Goal: Task Accomplishment & Management: Manage account settings

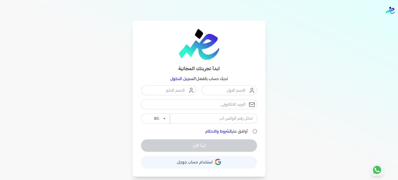
click at [188, 168] on button "حساب استخدام حساب جوجل" at bounding box center [199, 162] width 116 height 12
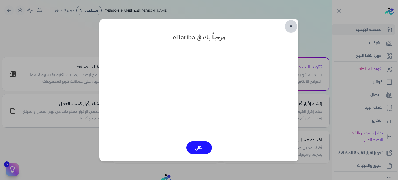
click at [291, 26] on link "✕" at bounding box center [291, 26] width 12 height 12
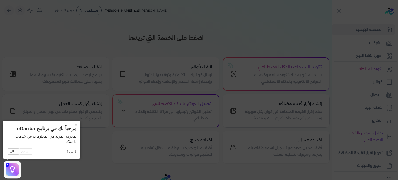
click at [76, 123] on button "×" at bounding box center [76, 124] width 8 height 7
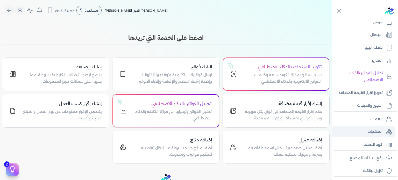
scroll to position [86, 0]
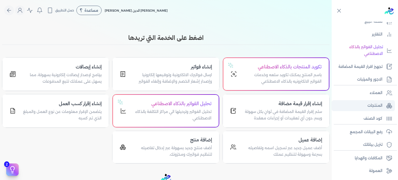
click at [379, 106] on p "المنتجات" at bounding box center [375, 105] width 15 height 7
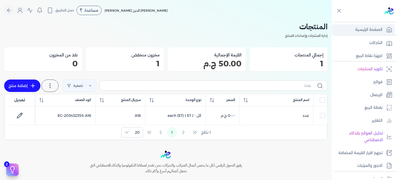
click at [381, 33] on p "الصفحة الرئيسية" at bounding box center [369, 29] width 27 height 7
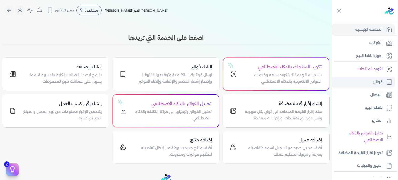
click at [374, 85] on p "فواتير" at bounding box center [378, 82] width 9 height 7
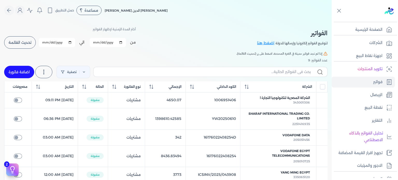
click at [13, 39] on button "تحديث القائمة" at bounding box center [20, 42] width 32 height 12
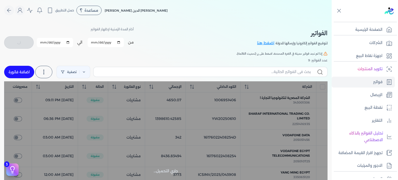
checkbox input "false"
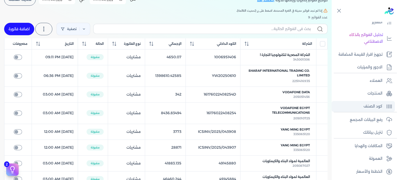
scroll to position [99, 0]
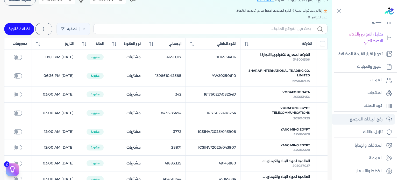
click at [377, 119] on p "رفع البيانات المجمع" at bounding box center [366, 119] width 33 height 7
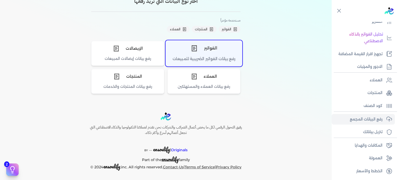
click at [220, 50] on div "الفواتير" at bounding box center [204, 48] width 76 height 16
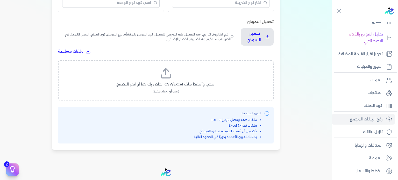
scroll to position [163, 0]
click at [177, 77] on label "اسحب وأسقط ملف CSV/Excel الخاص بك هنا أو انقر للتصفح (.csv أو .xlsx فقط)" at bounding box center [166, 81] width 202 height 27
click at [0, 0] on input "اسحب وأسقط ملف CSV/Excel الخاص بك هنا أو انقر للتصفح (.csv أو .xlsx فقط)" at bounding box center [0, 0] width 0 height 0
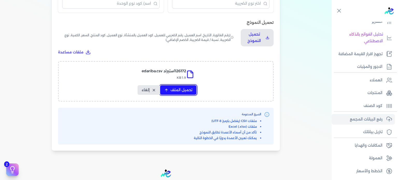
click at [174, 87] on span "تحميل الملف" at bounding box center [182, 89] width 22 height 5
select select "رقم الفاتورة"
select select "التاريخ"
select select "أسم العميل"
select select "الرقم الضريبي"
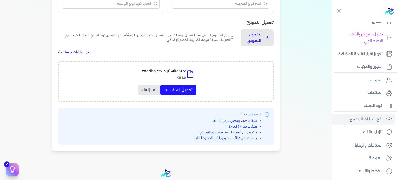
select select "نوع العميل"
select select "الرقم التسلسلي الداخلي"
select select "وصف البند"
select select "سيريال المنتج"
select select "السعر"
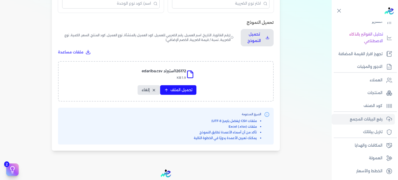
select select "الكمية"
select select "نوع الضريبة"
select select "نسبة / قيمة الضريبة"
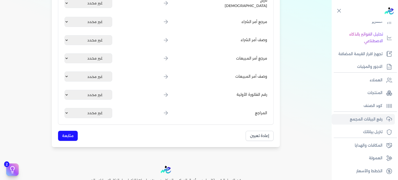
scroll to position [671, 0]
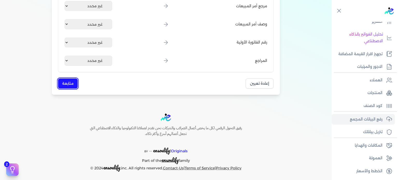
click at [72, 84] on button "متابعة" at bounding box center [68, 84] width 20 height 10
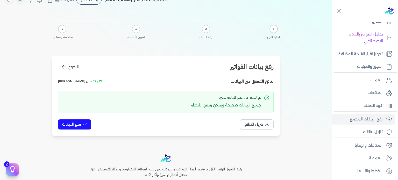
scroll to position [9, 0]
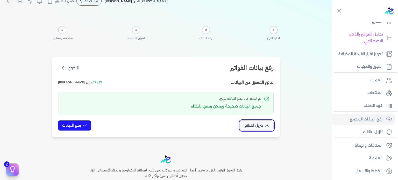
click at [257, 125] on span "تنزيل النتائج" at bounding box center [254, 125] width 19 height 5
click at [81, 125] on span "رفع البيانات" at bounding box center [71, 125] width 19 height 5
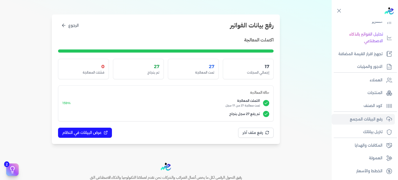
scroll to position [52, 0]
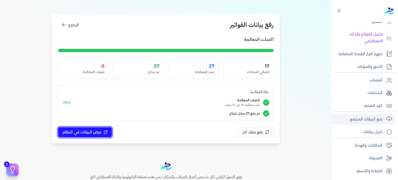
click at [80, 133] on span "عرض البيانات في النظام" at bounding box center [81, 132] width 39 height 5
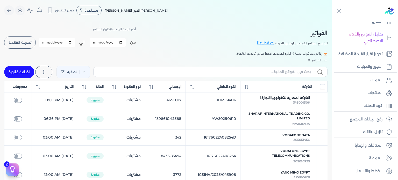
click at [24, 42] on span "تحديث القائمة" at bounding box center [20, 43] width 23 height 4
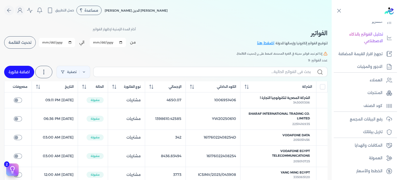
click at [24, 42] on span "تحديث القائمة" at bounding box center [20, 43] width 23 height 4
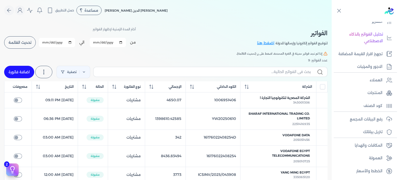
click at [24, 42] on span "تحديث القائمة" at bounding box center [20, 43] width 23 height 4
click at [23, 44] on span "تحديث القائمة" at bounding box center [20, 43] width 23 height 4
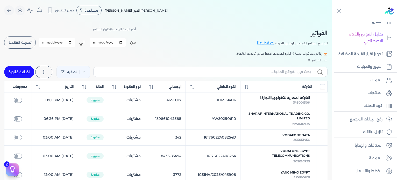
click at [23, 44] on span "تحديث القائمة" at bounding box center [20, 43] width 23 height 4
click at [19, 39] on button "تحديث القائمة" at bounding box center [20, 42] width 32 height 12
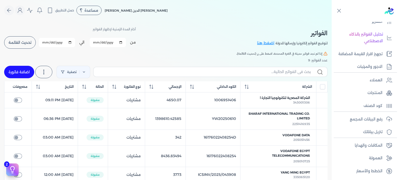
click at [26, 45] on button "تحديث القائمة" at bounding box center [20, 42] width 32 height 12
click at [324, 88] on input "All items unselected" at bounding box center [322, 86] width 5 height 5
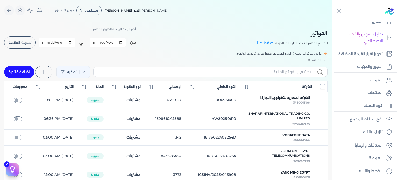
click at [324, 88] on input "All items unselected" at bounding box center [322, 86] width 5 height 5
checkbox input "false"
click at [47, 70] on icon at bounding box center [44, 72] width 6 height 6
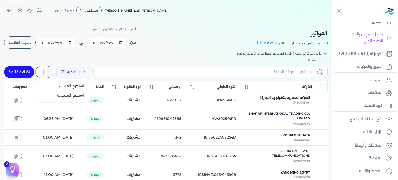
click at [43, 71] on icon at bounding box center [44, 72] width 6 height 6
click at [38, 60] on div "عدد الفواتير: 9" at bounding box center [166, 60] width 324 height 5
click at [24, 73] on link "اضافة فاتورة" at bounding box center [19, 72] width 30 height 12
select select "EGP"
select select "B"
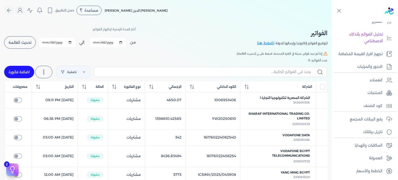
select select "EGS"
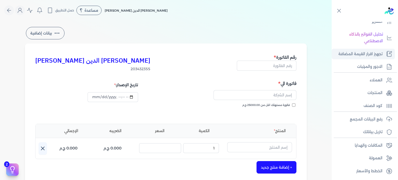
scroll to position [12, 0]
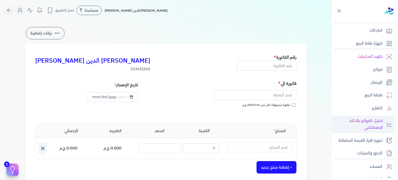
click at [376, 121] on p "تحليل الفواتير بالذكاء الاصطناعي" at bounding box center [359, 124] width 49 height 13
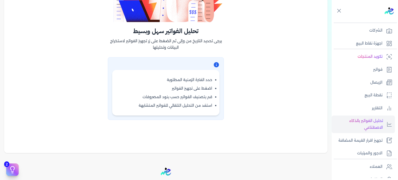
scroll to position [117, 0]
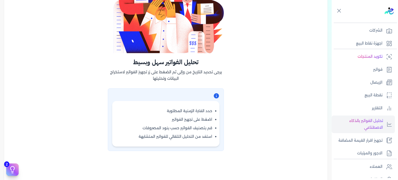
click at [217, 96] on icon at bounding box center [216, 96] width 6 height 6
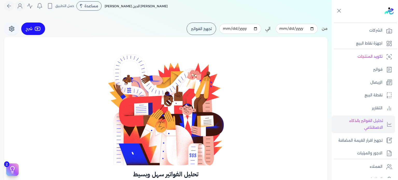
scroll to position [0, 0]
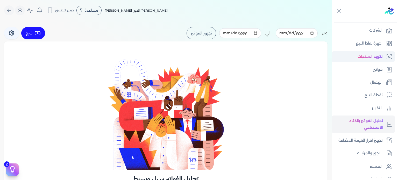
click at [378, 57] on p "تكويد المنتجات" at bounding box center [370, 56] width 25 height 7
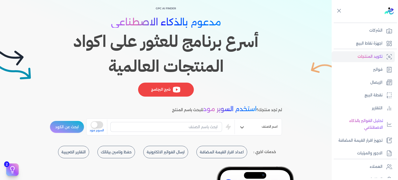
scroll to position [43, 0]
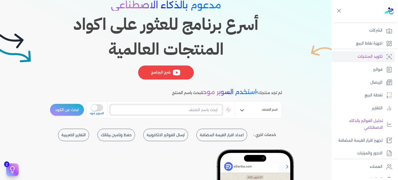
click at [187, 109] on input "text" at bounding box center [166, 110] width 112 height 10
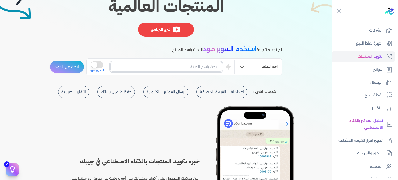
scroll to position [86, 0]
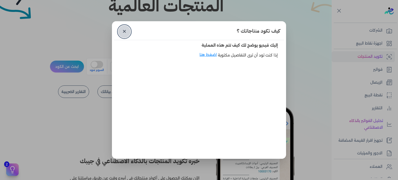
click at [127, 29] on link "✕" at bounding box center [124, 31] width 12 height 12
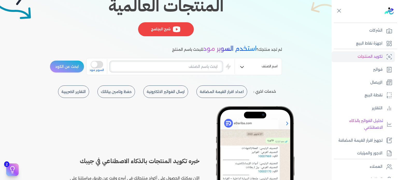
click at [205, 65] on input "text" at bounding box center [166, 67] width 112 height 10
type input "اسمنت"
click at [78, 65] on button "ابحث عن الكود" at bounding box center [67, 66] width 34 height 12
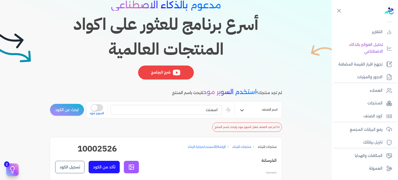
scroll to position [99, 0]
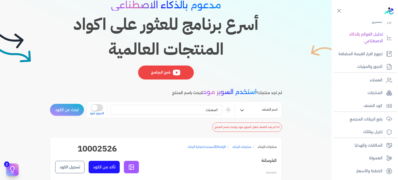
click at [65, 31] on h1 "أسرع برنامج للعثور على اكواد المنتجات العالمية" at bounding box center [166, 37] width 232 height 50
drag, startPoint x: 204, startPoint y: 108, endPoint x: 240, endPoint y: 109, distance: 36.3
click at [240, 109] on div "اسم الصنف اسمنت is super mode السوبر مود" at bounding box center [184, 109] width 196 height 17
click at [61, 65] on div "GPC AI Finder مدعوم بالذكاء الاصطناعي أسرع برنامج للعثور على اكواد المنتجات الع…" at bounding box center [166, 35] width 232 height 95
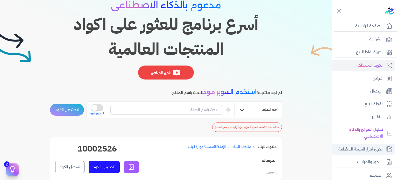
scroll to position [0, 0]
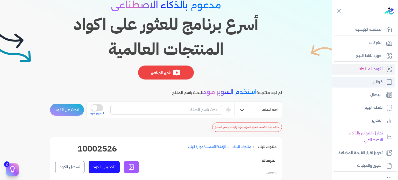
click at [378, 85] on p "فواتير" at bounding box center [378, 82] width 9 height 7
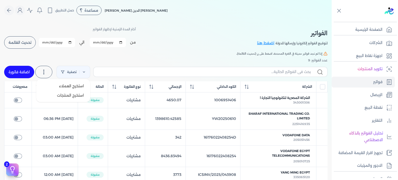
click at [44, 73] on icon at bounding box center [44, 72] width 6 height 6
click at [44, 72] on icon at bounding box center [44, 72] width 6 height 6
click at [49, 58] on div "الفواتير لتوقيع الفواتير إلكترونيا وإرسالها للدولة اضغط هنا أختر المدة الزمنية …" at bounding box center [166, 141] width 332 height 240
click at [27, 43] on span "تحديث القائمة" at bounding box center [20, 43] width 23 height 4
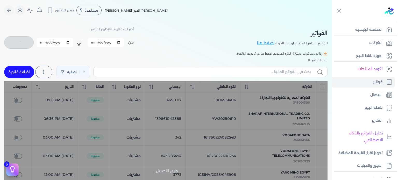
checkbox input "false"
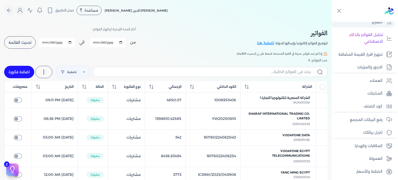
scroll to position [99, 0]
click at [382, 94] on p "المنتجات" at bounding box center [375, 93] width 15 height 7
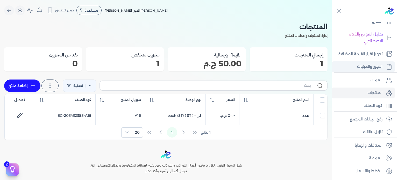
click at [387, 63] on link "الاجور والمرتبات" at bounding box center [363, 66] width 63 height 11
select select "01"
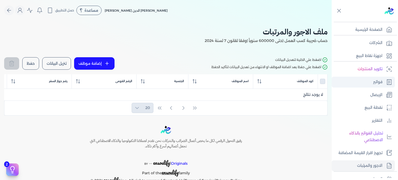
click at [381, 82] on p "فواتير" at bounding box center [378, 82] width 9 height 7
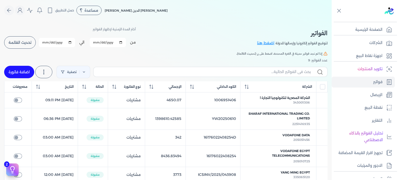
click at [25, 43] on span "تحديث القائمة" at bounding box center [20, 43] width 23 height 4
click at [325, 85] on input "All items unselected" at bounding box center [322, 86] width 5 height 5
checkbox input "true"
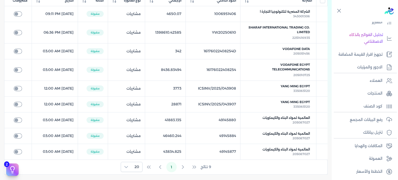
scroll to position [99, 0]
click at [367, 121] on p "رفع البيانات المجمع" at bounding box center [366, 119] width 33 height 7
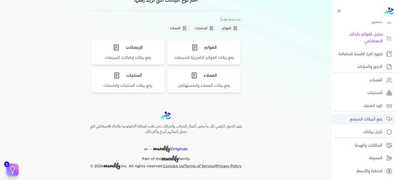
scroll to position [33, 0]
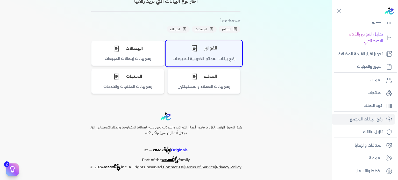
click at [205, 45] on div "الفواتير" at bounding box center [204, 48] width 76 height 16
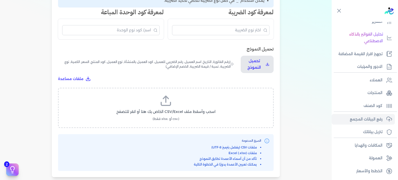
scroll to position [133, 0]
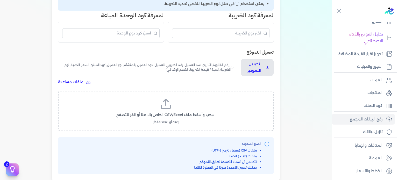
click at [156, 102] on label "اسحب وأسقط ملف CSV/Excel الخاص بك هنا أو انقر للتصفح (.csv أو .xlsx فقط)" at bounding box center [166, 111] width 202 height 27
click at [0, 0] on input "اسحب وأسقط ملف CSV/Excel الخاص بك هنا أو انقر للتصفح (.csv أو .xlsx فقط)" at bounding box center [0, 0] width 0 height 0
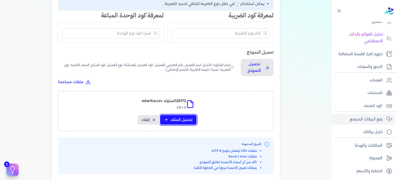
click at [176, 120] on span "تحميل الملف" at bounding box center [182, 119] width 22 height 5
select select "رقم الفاتورة"
select select "التاريخ"
select select "أسم العميل"
select select "الرقم الضريبي"
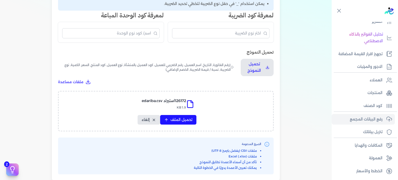
select select "نوع العميل"
select select "الرقم التسلسلي الداخلي"
select select "وصف البند"
select select "سيريال المنتج"
select select "السعر"
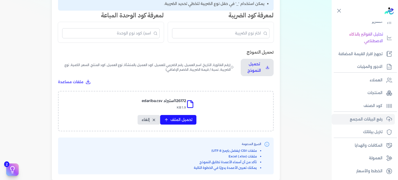
select select "الكمية"
select select "نوع الضريبة"
select select "نسبة / قيمة الضريبة"
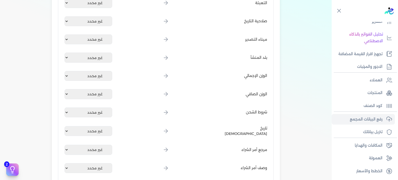
scroll to position [671, 0]
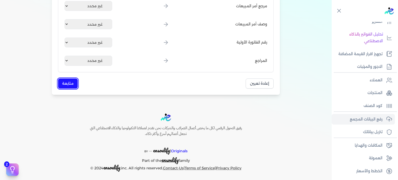
click at [72, 80] on button "متابعة" at bounding box center [68, 84] width 20 height 10
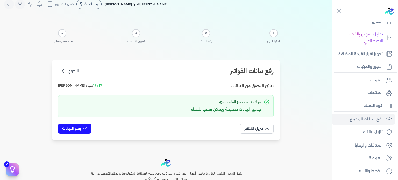
scroll to position [0, 0]
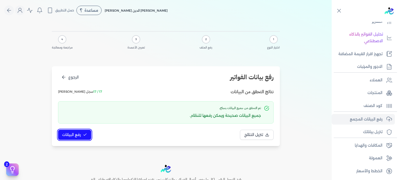
click at [70, 133] on span "رفع البيانات" at bounding box center [71, 134] width 19 height 5
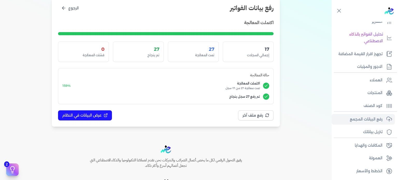
scroll to position [43, 0]
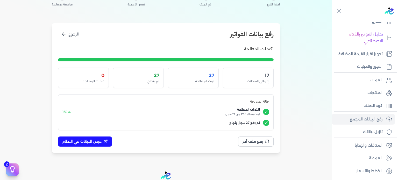
click at [18, 100] on div "1 اختيار النوع 2 رفع الملف 3 تعيين الأعمدة 4 مراجعة ومعالجة رفع بيانات الفواتير…" at bounding box center [166, 70] width 332 height 184
click at [33, 78] on div "1 اختيار النوع 2 رفع الملف 3 تعيين الأعمدة 4 مراجعة ومعالجة رفع بيانات الفواتير…" at bounding box center [166, 70] width 332 height 184
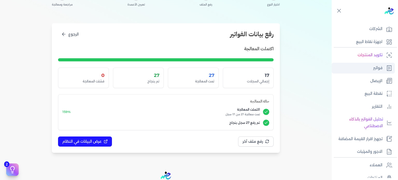
scroll to position [12, 0]
click at [382, 70] on p "فواتير" at bounding box center [378, 69] width 9 height 7
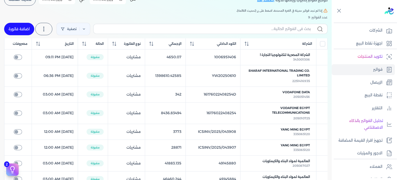
click at [14, 29] on link "اضافة فاتورة" at bounding box center [19, 29] width 30 height 12
select select "EGP"
select select "B"
select select "EGS"
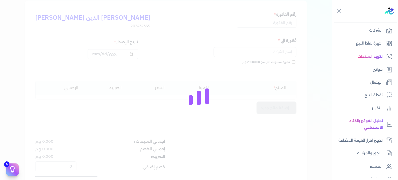
scroll to position [48, 0]
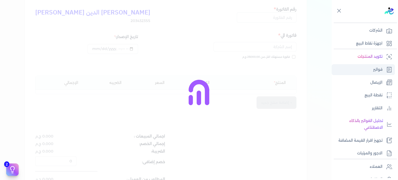
click at [380, 68] on p "فواتير" at bounding box center [378, 69] width 9 height 7
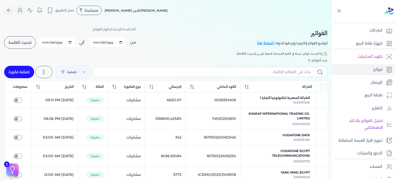
click at [26, 41] on span "تحديث القائمة" at bounding box center [20, 43] width 23 height 4
click at [29, 44] on span "تحديث القائمة" at bounding box center [20, 43] width 23 height 4
click at [25, 44] on span "تحديث القائمة" at bounding box center [20, 43] width 23 height 4
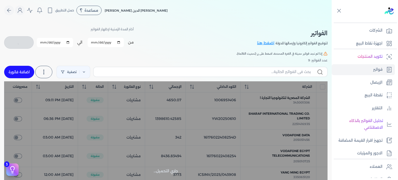
checkbox input "false"
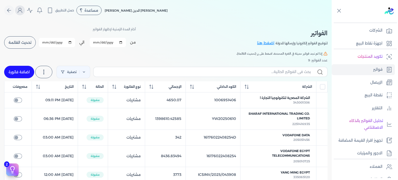
click at [23, 10] on icon "Global" at bounding box center [20, 10] width 6 height 6
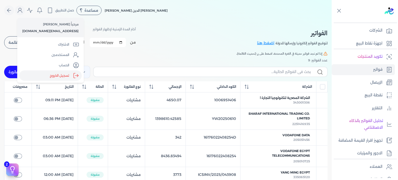
click at [61, 77] on label "تسجيل الخروج" at bounding box center [50, 76] width 63 height 10
click at [332, 21] on input "Close" at bounding box center [332, 21] width 0 height 0
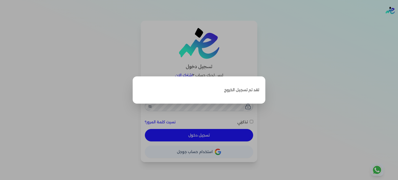
click at [309, 91] on label "Close" at bounding box center [199, 90] width 398 height 180
click at [398, 21] on input "Close" at bounding box center [398, 21] width 0 height 0
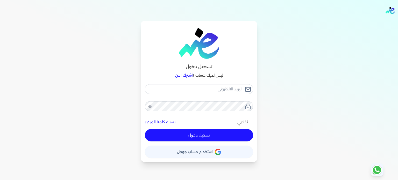
click at [216, 136] on button "تسجيل دخول" at bounding box center [199, 135] width 108 height 12
checkbox input "false"
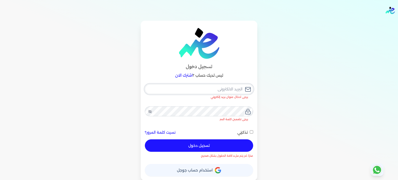
click at [222, 88] on input "email" at bounding box center [199, 89] width 108 height 10
type input "[EMAIL_ADDRESS][DOMAIN_NAME]"
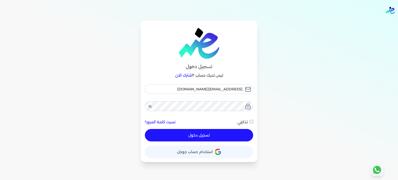
click at [196, 138] on button "تسجيل دخول" at bounding box center [199, 135] width 108 height 12
checkbox input "false"
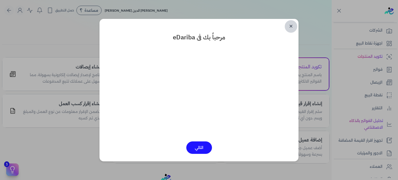
click at [292, 25] on link "✕" at bounding box center [291, 26] width 12 height 12
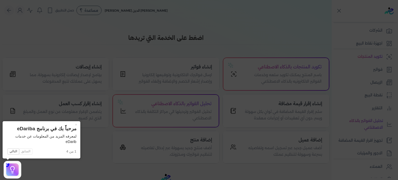
click at [381, 71] on icon at bounding box center [199, 90] width 398 height 180
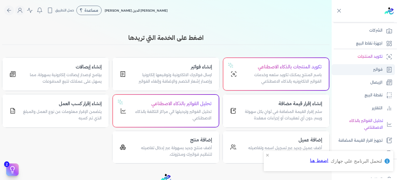
click at [363, 68] on link "فواتير" at bounding box center [363, 69] width 63 height 11
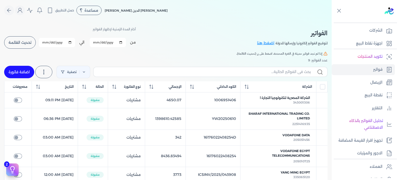
click at [23, 45] on button "تحديث القائمة" at bounding box center [20, 42] width 32 height 12
click at [21, 45] on button "تحديث القائمة" at bounding box center [20, 42] width 32 height 12
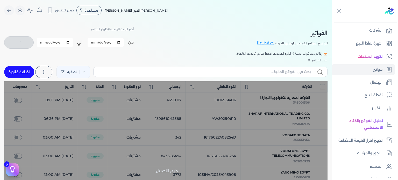
checkbox input "false"
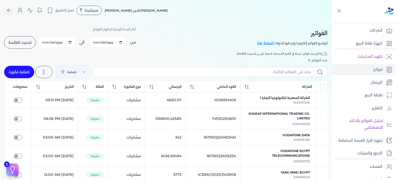
click at [104, 42] on input "[DATE]" at bounding box center [108, 42] width 36 height 9
click at [122, 42] on input "[DATE]" at bounding box center [108, 42] width 36 height 9
type input "[DATE]"
click at [23, 43] on span "تحديث القائمة" at bounding box center [20, 43] width 23 height 4
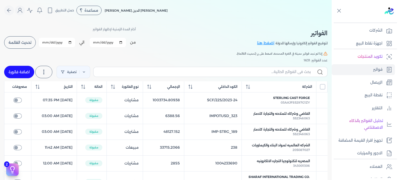
click at [324, 87] on input "All items unselected" at bounding box center [322, 86] width 5 height 5
click at [265, 41] on link "اضغط هنا" at bounding box center [266, 43] width 18 height 6
click at [321, 88] on input "All items unselected" at bounding box center [322, 86] width 5 height 5
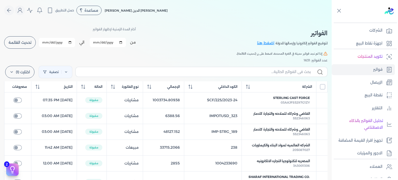
click at [321, 88] on input "All items unselected" at bounding box center [322, 86] width 5 height 5
click at [16, 71] on label "اختارت (1)" at bounding box center [19, 72] width 29 height 12
click at [38, 84] on button "مسح" at bounding box center [31, 85] width 50 height 9
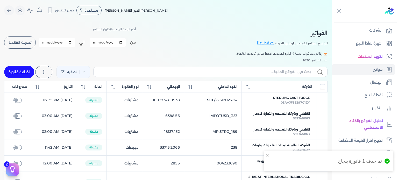
click at [322, 84] on th at bounding box center [322, 86] width 11 height 11
click at [323, 86] on input "All items unselected" at bounding box center [322, 86] width 5 height 5
drag, startPoint x: 36, startPoint y: 41, endPoint x: 28, endPoint y: 45, distance: 9.0
click at [35, 42] on button "تحديث القائمة" at bounding box center [20, 42] width 32 height 12
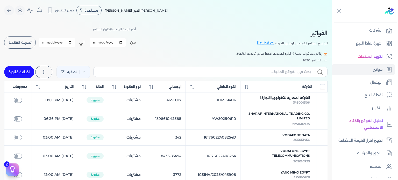
click at [326, 87] on th at bounding box center [321, 86] width 11 height 11
click at [323, 87] on input "All items unselected" at bounding box center [322, 86] width 5 height 5
checkbox input "true"
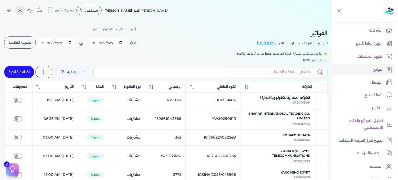
click at [19, 11] on icon "Global" at bounding box center [20, 10] width 6 height 6
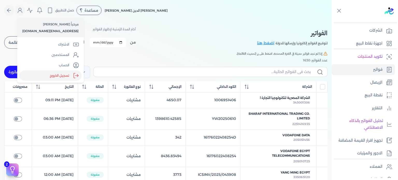
click at [48, 72] on label "تسجيل الخروج" at bounding box center [50, 76] width 63 height 10
click at [332, 21] on input "Close" at bounding box center [332, 21] width 0 height 0
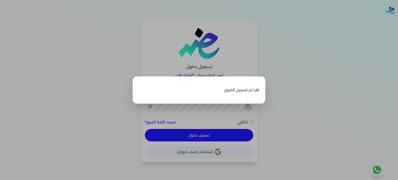
click at [288, 104] on label "Close" at bounding box center [199, 90] width 398 height 180
click at [398, 21] on input "Close" at bounding box center [398, 21] width 0 height 0
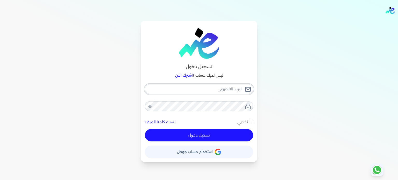
click at [224, 90] on input "email" at bounding box center [199, 89] width 108 height 10
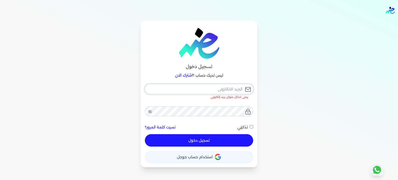
type input "[EMAIL_ADDRESS][DOMAIN_NAME]"
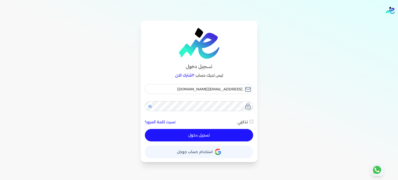
click at [152, 106] on icon at bounding box center [150, 107] width 4 height 4
click at [380, 54] on div "تسجيل دخول ليس لديك حساب ؟ اشترك الان [EMAIL_ADDRESS][DOMAIN_NAME] نسيت كلمة ال…" at bounding box center [199, 92] width 398 height 142
click at [226, 86] on input "[EMAIL_ADDRESS][DOMAIN_NAME]" at bounding box center [199, 89] width 108 height 10
click at [214, 139] on button "تسجيل دخول" at bounding box center [199, 135] width 108 height 12
checkbox input "false"
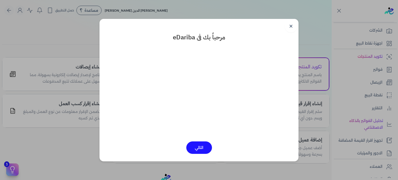
click at [295, 26] on link "✕" at bounding box center [291, 26] width 12 height 12
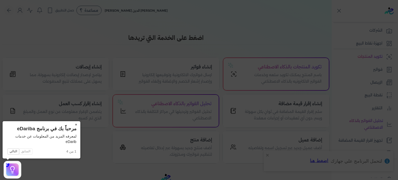
click at [76, 125] on button "×" at bounding box center [76, 124] width 8 height 7
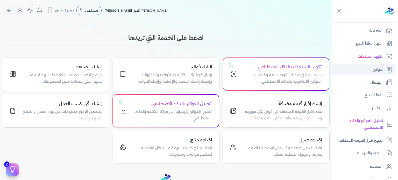
click at [380, 69] on p "فواتير" at bounding box center [378, 69] width 9 height 7
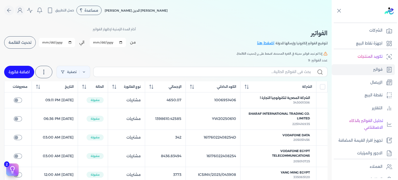
click at [279, 43] on p "لتوقيع الفواتير إلكترونيا وإرسالها للدولة" at bounding box center [302, 43] width 52 height 7
click at [237, 43] on div "الفواتير لتوقيع الفواتير إلكترونيا وإرسالها للدولة اضغط هنا أختر المدة الزمنية …" at bounding box center [166, 37] width 324 height 23
